Goal: Navigation & Orientation: Find specific page/section

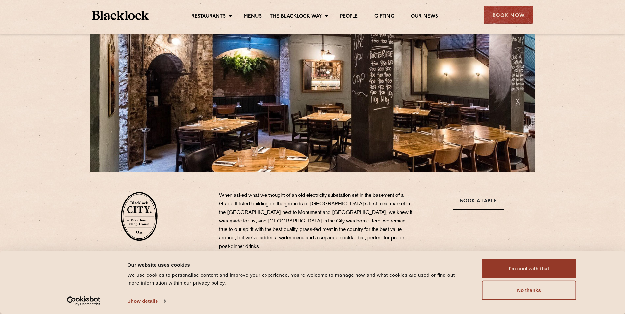
scroll to position [66, 0]
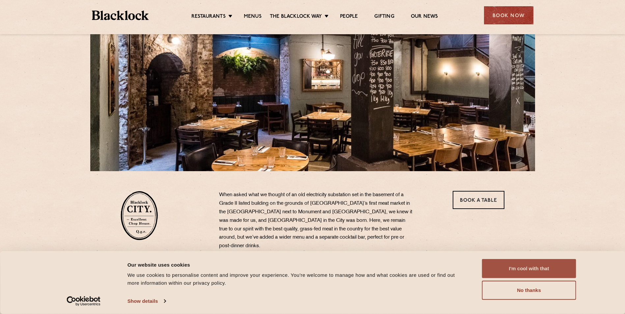
click at [508, 271] on button "I'm cool with that" at bounding box center [529, 268] width 94 height 19
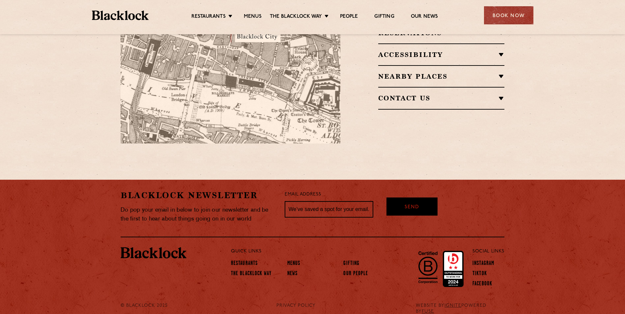
scroll to position [323, 0]
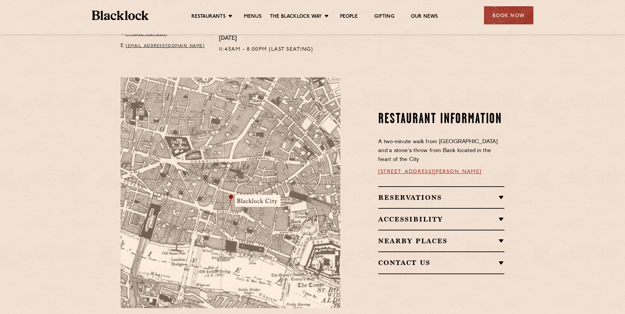
click at [433, 194] on h2 "Reservations" at bounding box center [441, 198] width 126 height 8
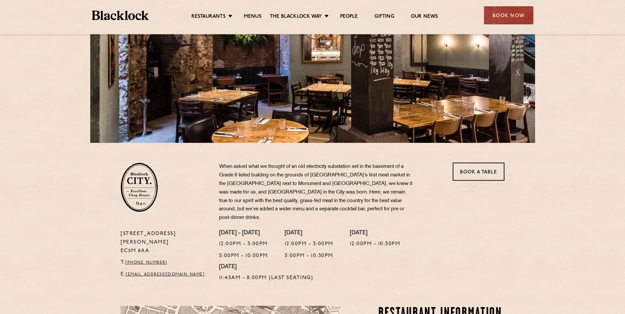
scroll to position [0, 0]
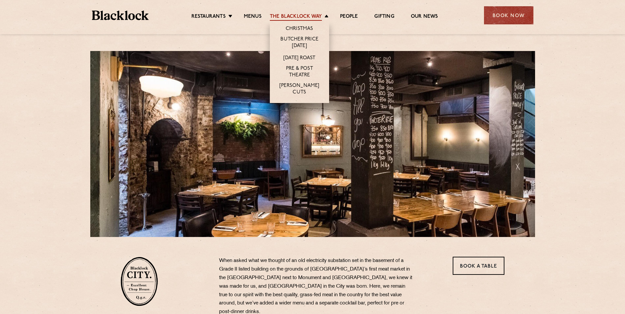
click at [322, 18] on link "The Blacklock Way" at bounding box center [296, 17] width 52 height 7
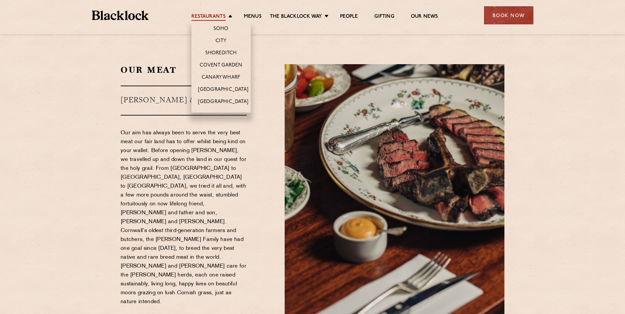
click at [223, 17] on link "Restaurants" at bounding box center [208, 17] width 34 height 7
